Goal: Information Seeking & Learning: Check status

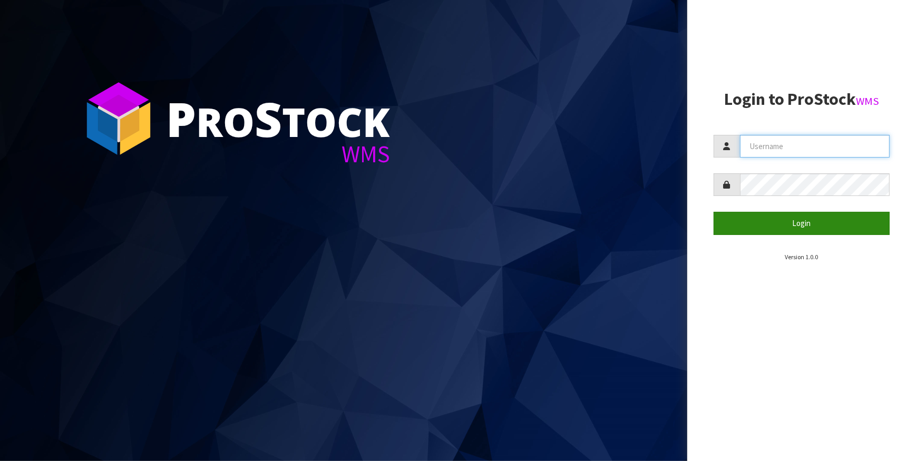
type input "IMAGING"
click at [817, 222] on button "Login" at bounding box center [802, 223] width 177 height 23
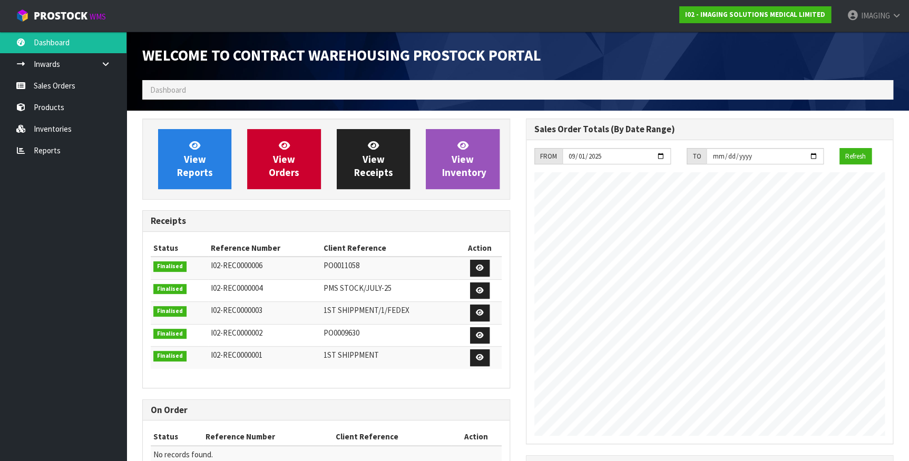
scroll to position [431, 383]
click at [812, 14] on strong "I02 - IMAGING SOLUTIONS MEDICAL LIMITED" at bounding box center [755, 14] width 140 height 9
click at [865, 12] on span "IMAGING" at bounding box center [875, 16] width 29 height 10
click at [865, 13] on span "IMAGING" at bounding box center [875, 16] width 29 height 10
click at [809, 14] on strong "I02 - IMAGING SOLUTIONS MEDICAL LIMITED" at bounding box center [755, 14] width 140 height 9
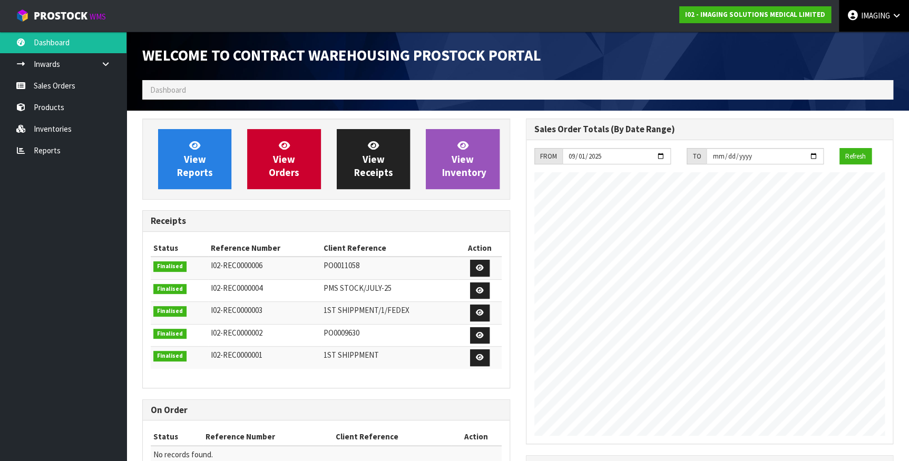
click at [858, 13] on link "IMAGING" at bounding box center [874, 16] width 70 height 32
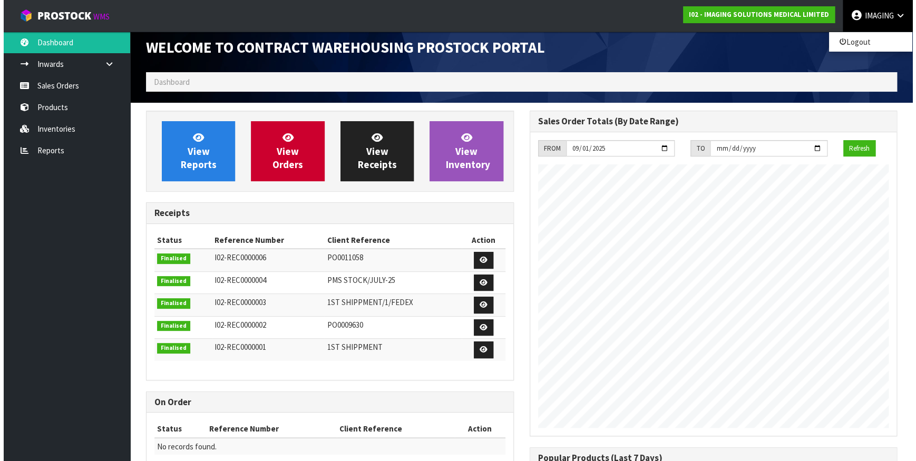
scroll to position [0, 0]
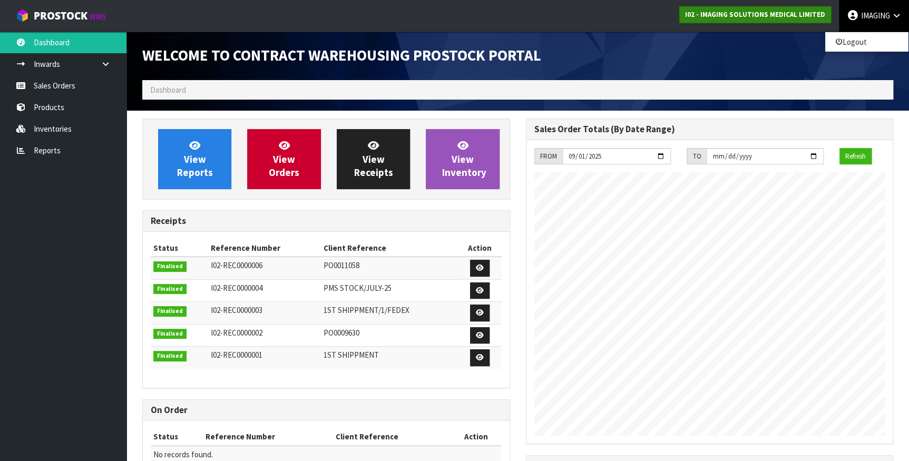
click at [754, 17] on strong "I02 - IMAGING SOLUTIONS MEDICAL LIMITED" at bounding box center [755, 14] width 140 height 9
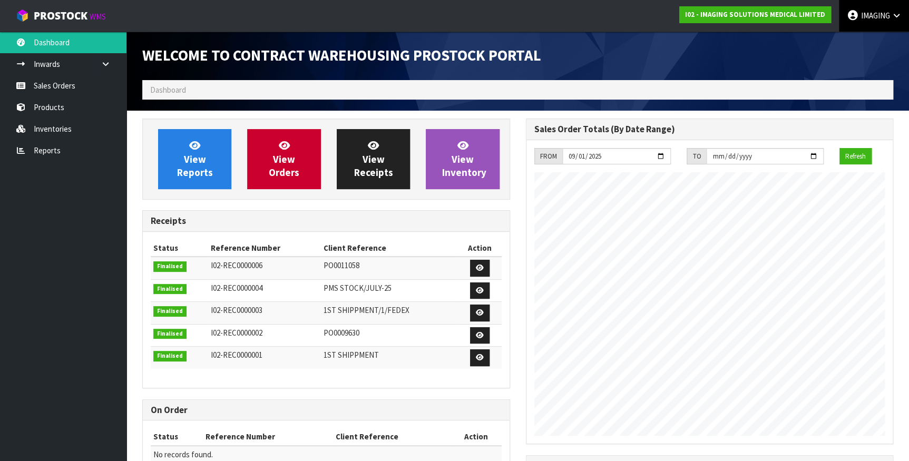
click at [879, 15] on span "IMAGING" at bounding box center [875, 16] width 29 height 10
drag, startPoint x: 0, startPoint y: 356, endPoint x: 8, endPoint y: 349, distance: 11.2
click at [1, 356] on ul "Dashboard Inwards Purchase Orders Receipts Sales Orders Products Inventories Re…" at bounding box center [63, 247] width 127 height 430
drag, startPoint x: 64, startPoint y: 232, endPoint x: 64, endPoint y: 222, distance: 10.0
click at [64, 228] on ul "Dashboard Inwards Purchase Orders Receipts Sales Orders Products Inventories Re…" at bounding box center [63, 247] width 127 height 430
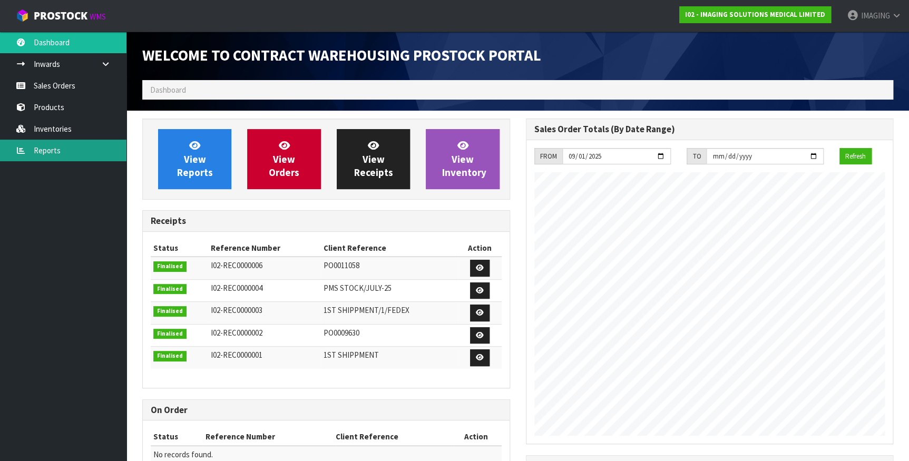
click at [51, 148] on link "Reports" at bounding box center [63, 151] width 127 height 22
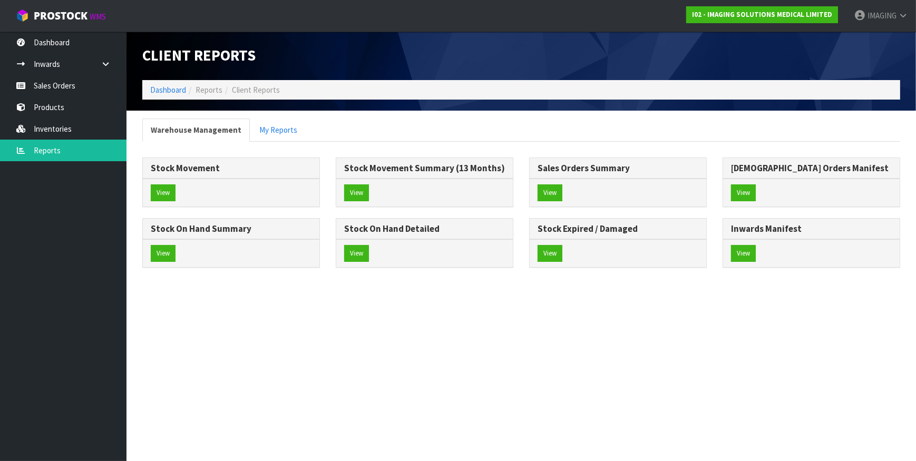
click at [165, 183] on div "View" at bounding box center [231, 193] width 177 height 28
click at [162, 190] on button "View" at bounding box center [163, 193] width 25 height 17
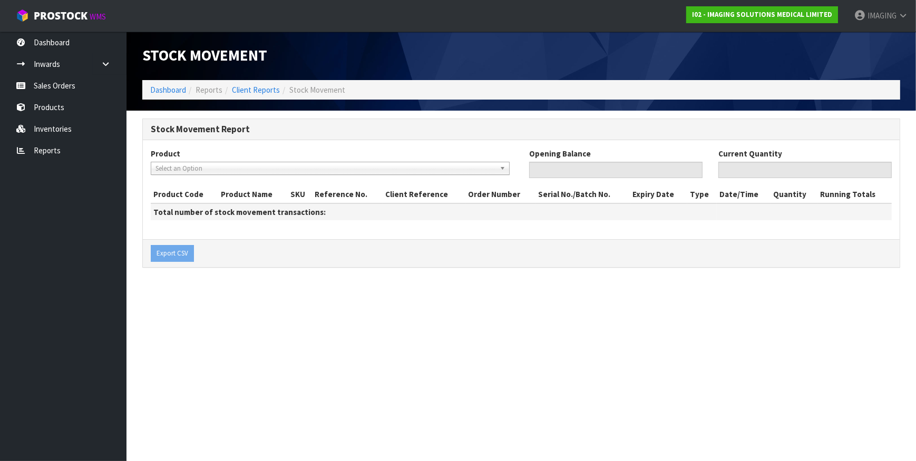
click at [302, 167] on span "Select an Option" at bounding box center [326, 168] width 340 height 13
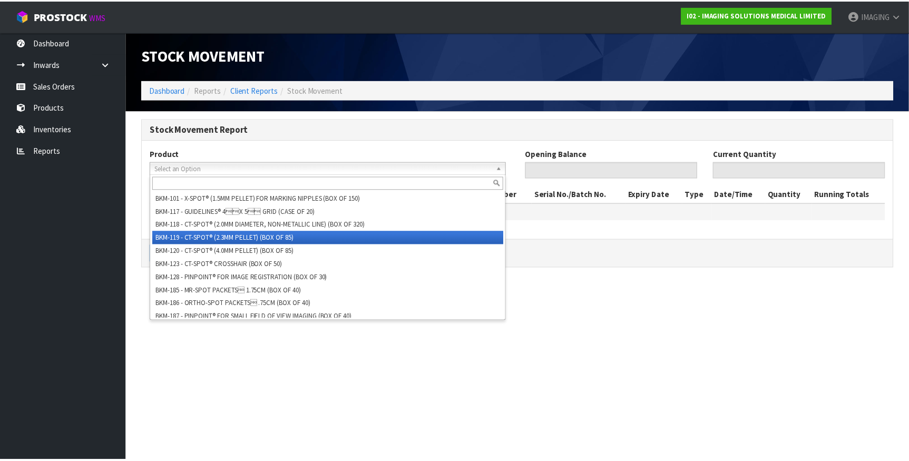
scroll to position [5, 0]
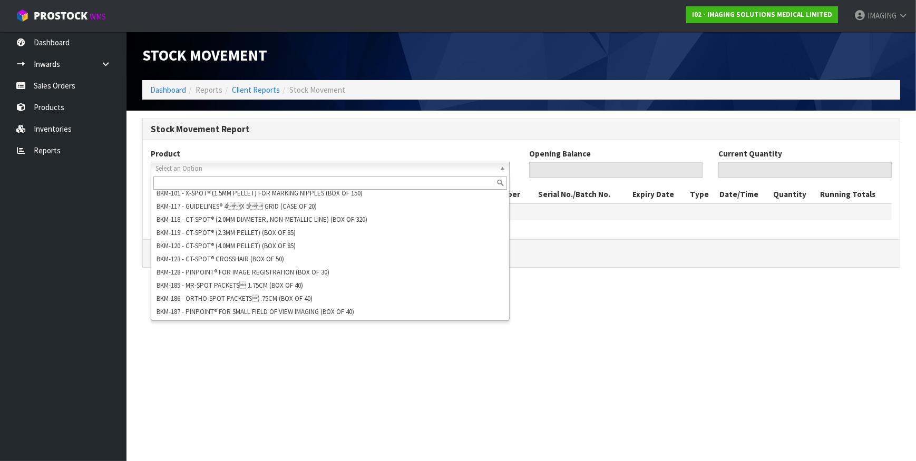
click at [823, 304] on section "Stock Movement Dashboard Reports Client Reports Stock Movement Stock Movement R…" at bounding box center [458, 230] width 916 height 461
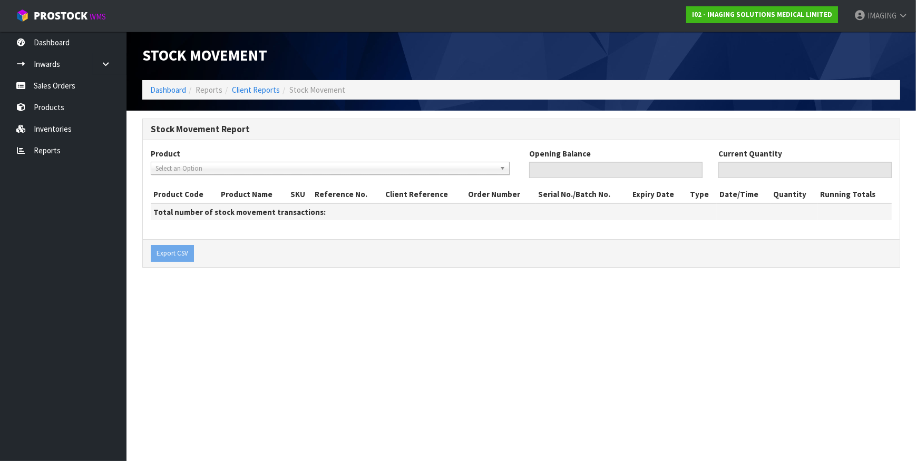
click at [92, 282] on ul "Dashboard Inwards Purchase Orders Receipts Sales Orders Products Inventories Re…" at bounding box center [63, 247] width 127 height 430
click at [484, 50] on h1 "Stock Movement" at bounding box center [327, 55] width 371 height 17
click at [634, 306] on section "Stock Movement Dashboard Reports Client Reports Stock Movement Stock Movement R…" at bounding box center [458, 230] width 916 height 461
click at [54, 44] on link "Dashboard" at bounding box center [63, 43] width 127 height 22
